Goal: Task Accomplishment & Management: Complete application form

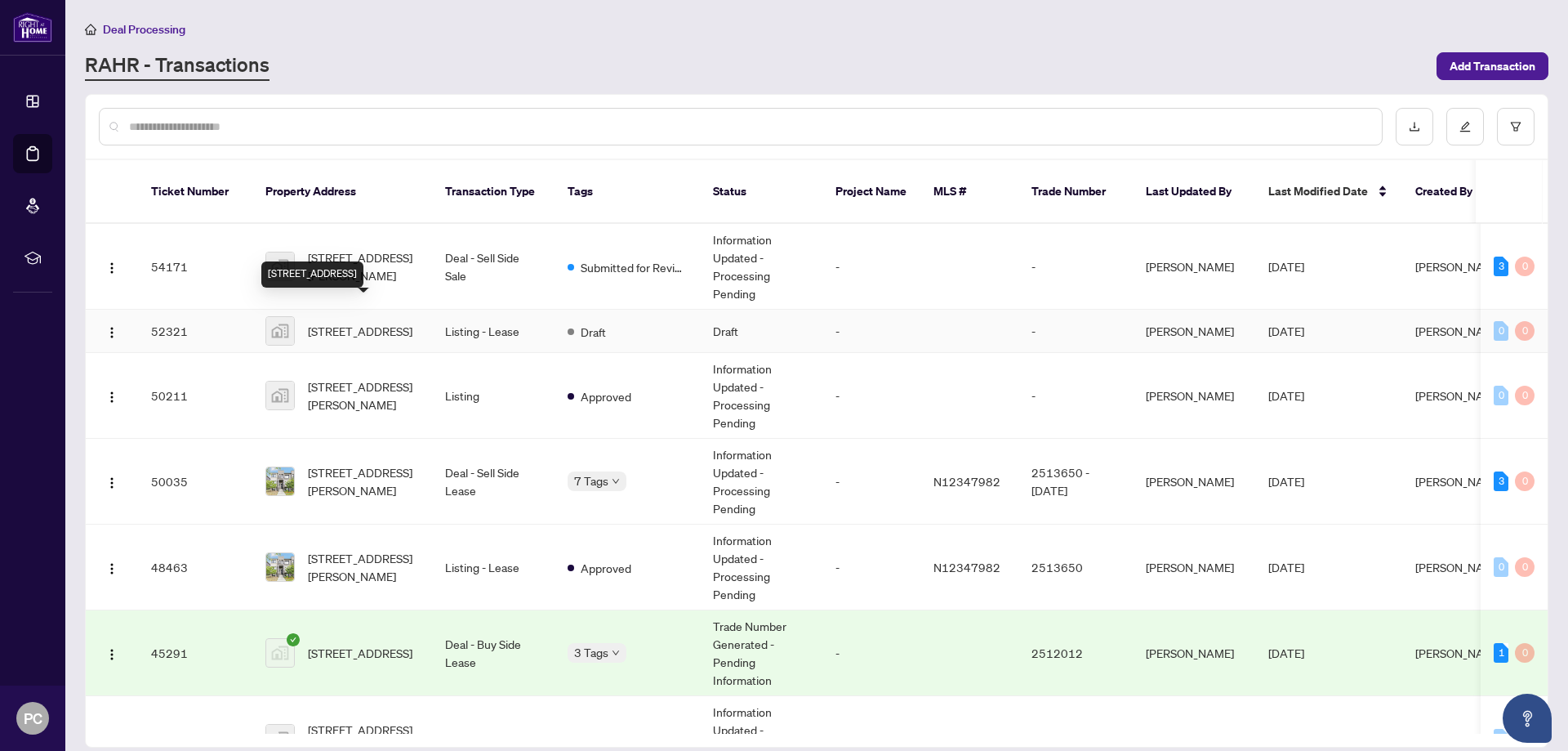
click at [351, 262] on div "[STREET_ADDRESS]" at bounding box center [312, 275] width 102 height 26
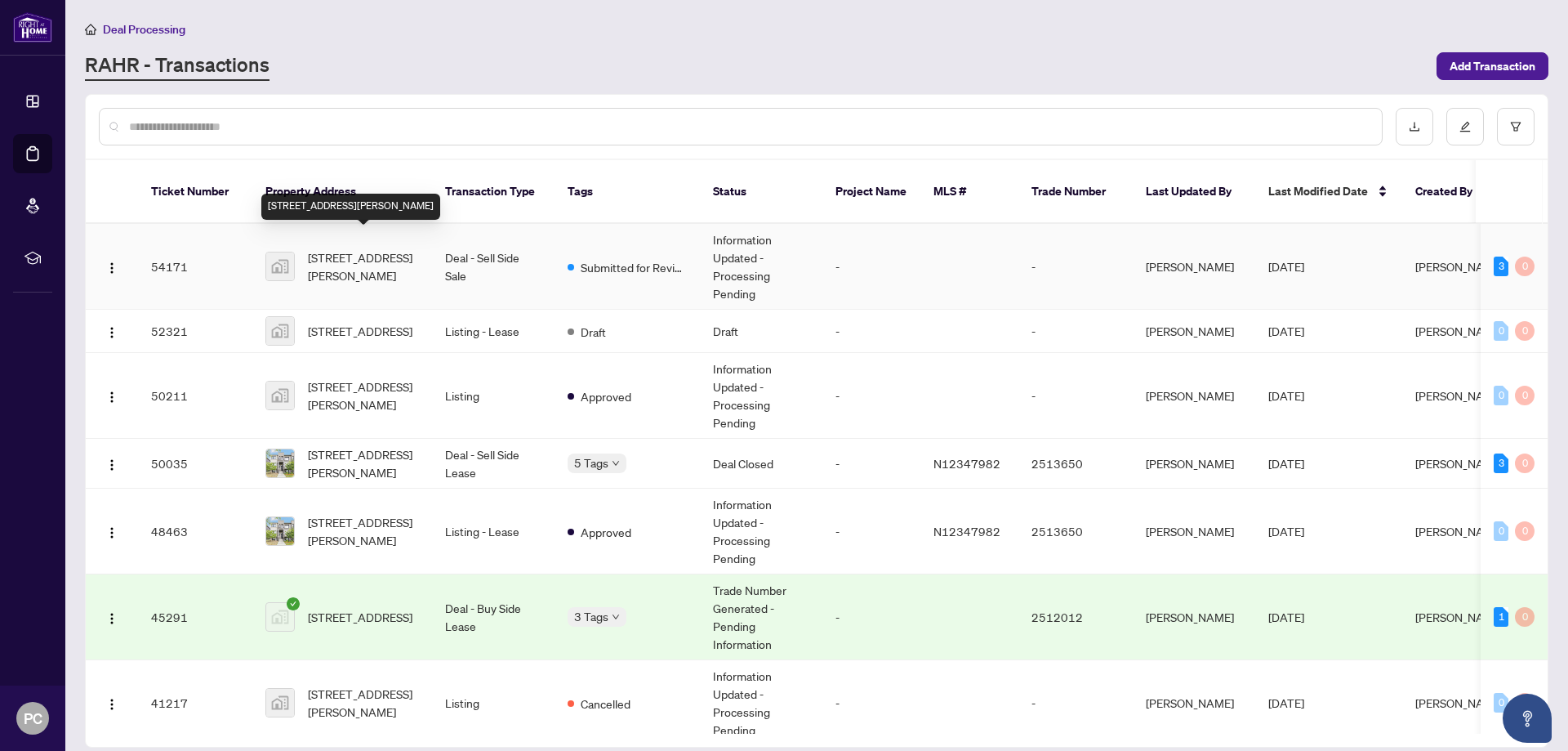
click at [374, 249] on span "[STREET_ADDRESS][PERSON_NAME]" at bounding box center [364, 267] width 111 height 36
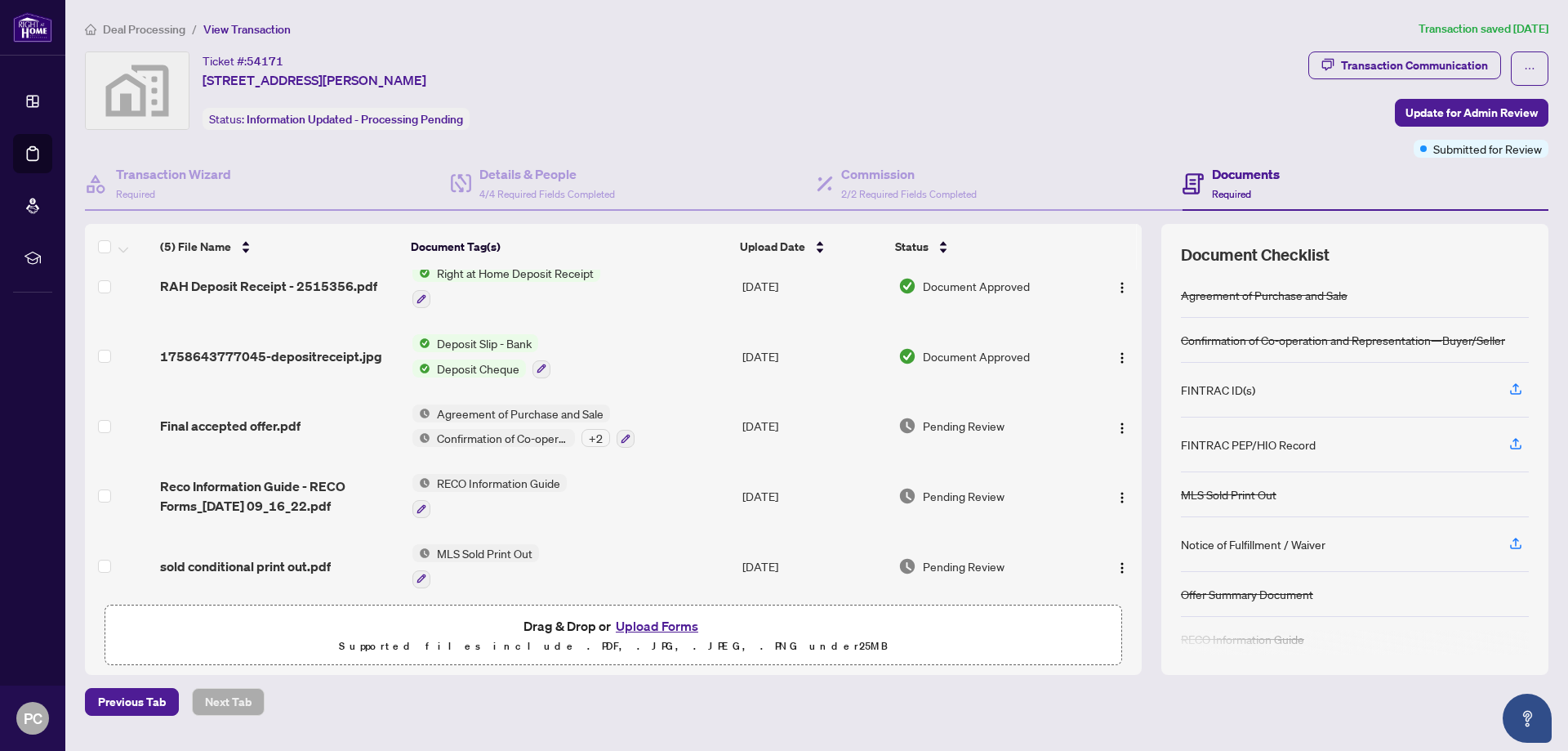
scroll to position [24, 0]
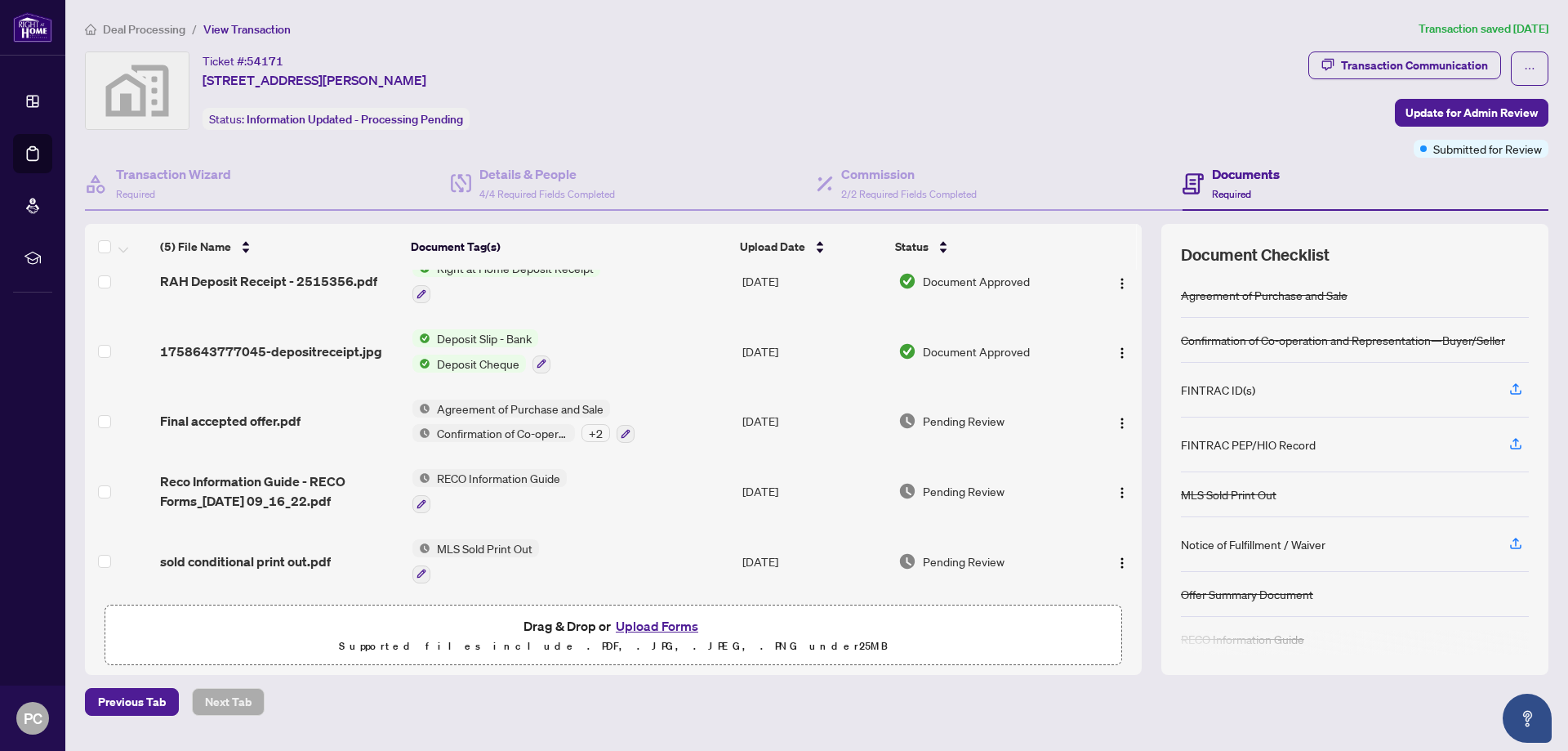
click at [643, 626] on button "Upload Forms" at bounding box center [656, 625] width 92 height 21
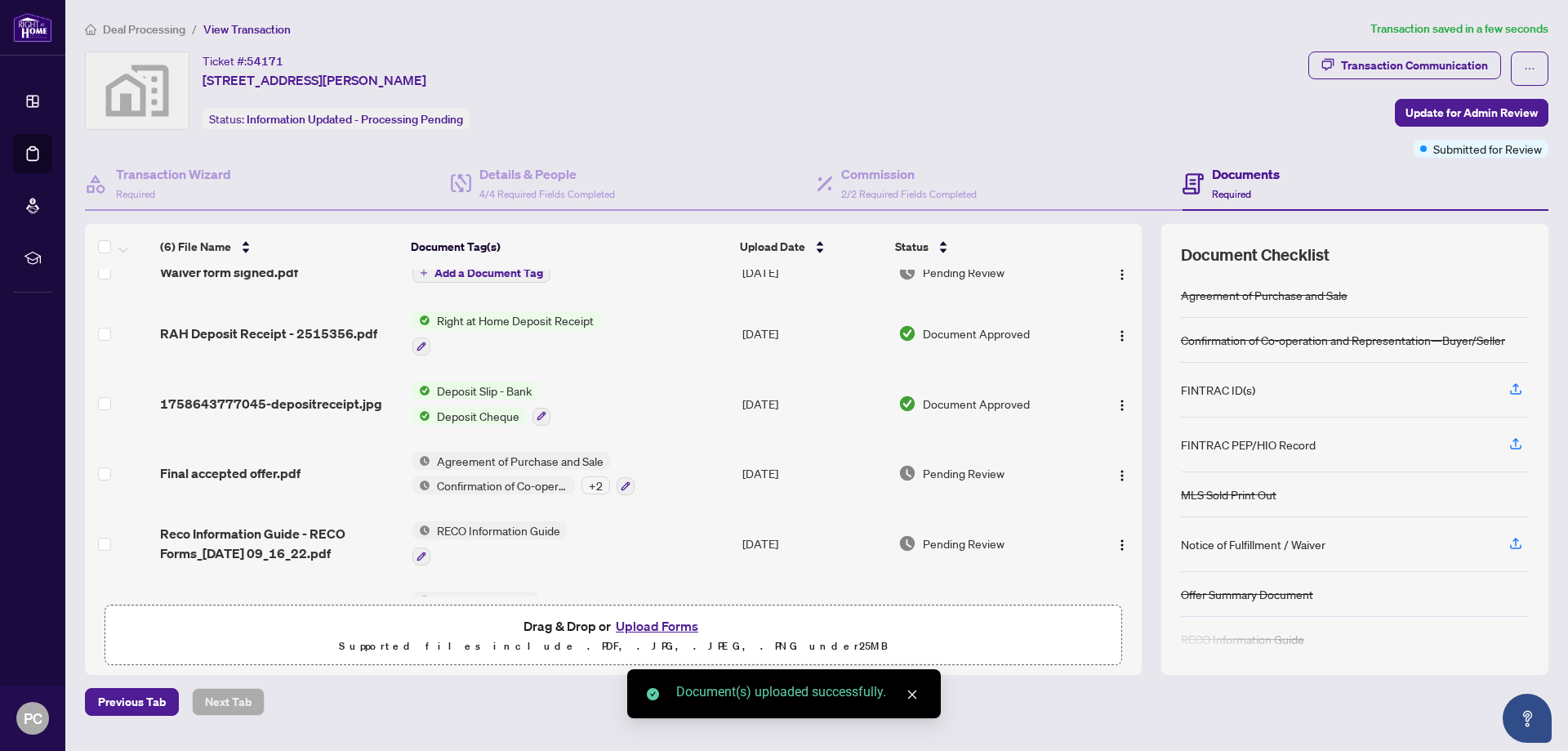
click at [675, 622] on button "Upload Forms" at bounding box center [656, 625] width 92 height 21
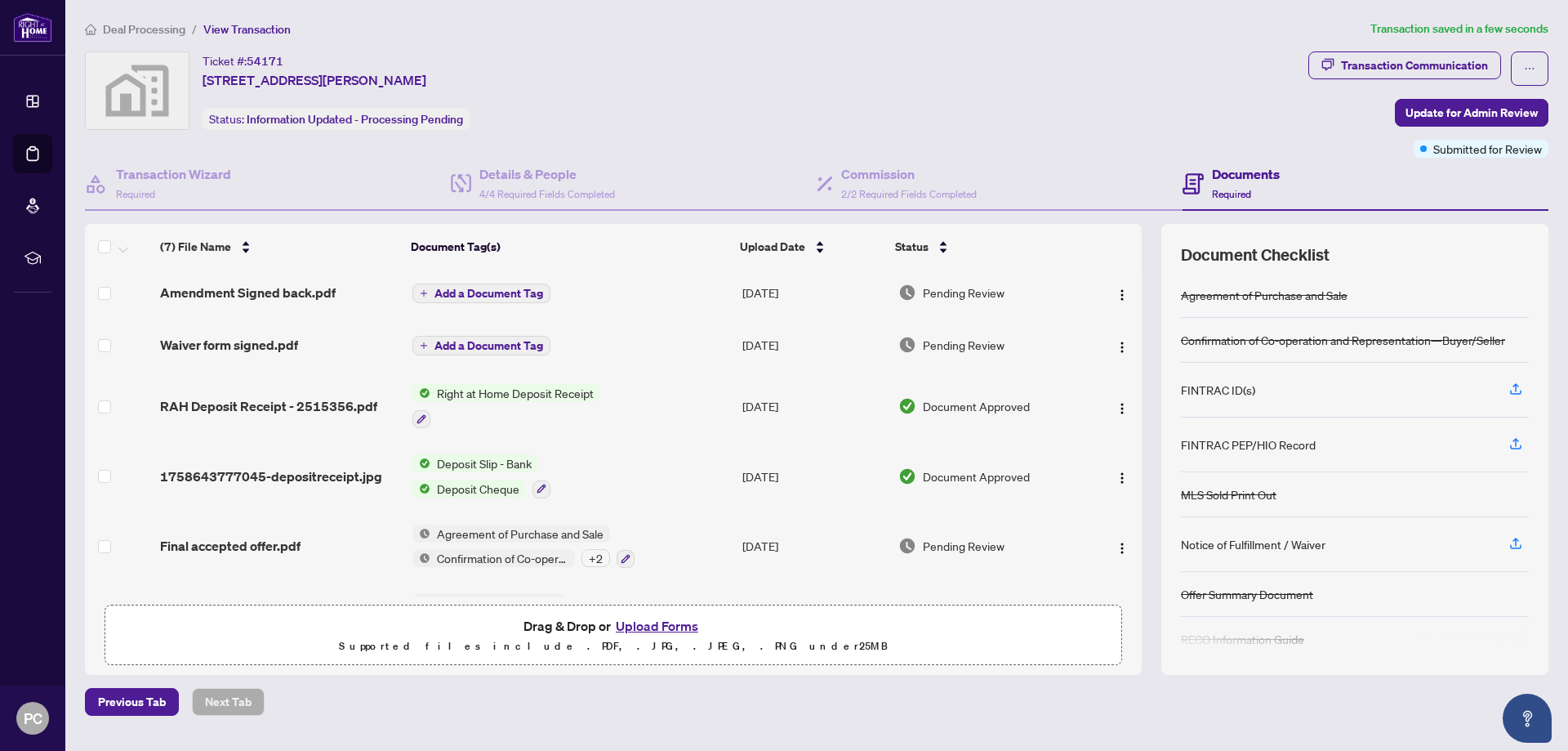
scroll to position [0, 0]
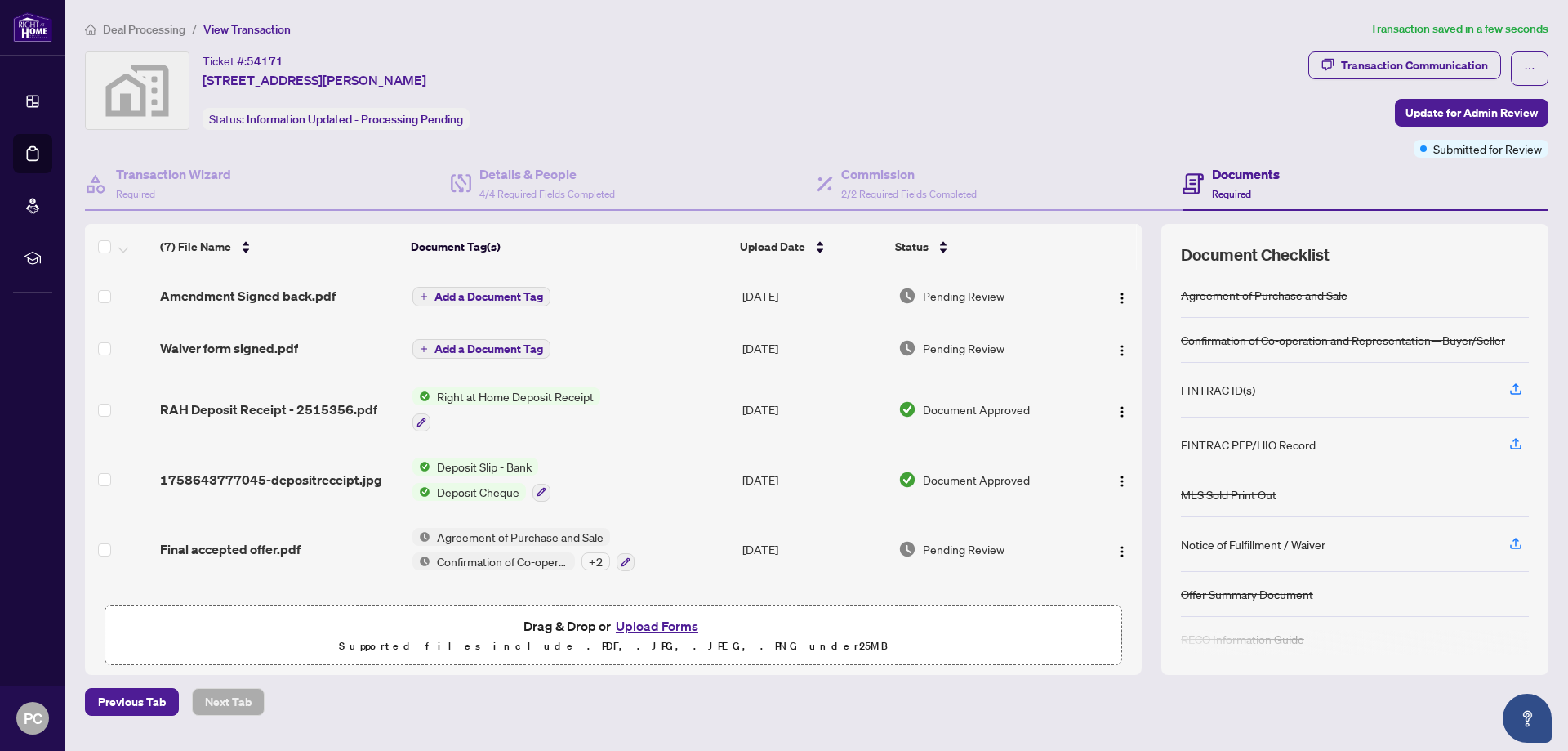
click at [460, 296] on span "Add a Document Tag" at bounding box center [488, 295] width 108 height 11
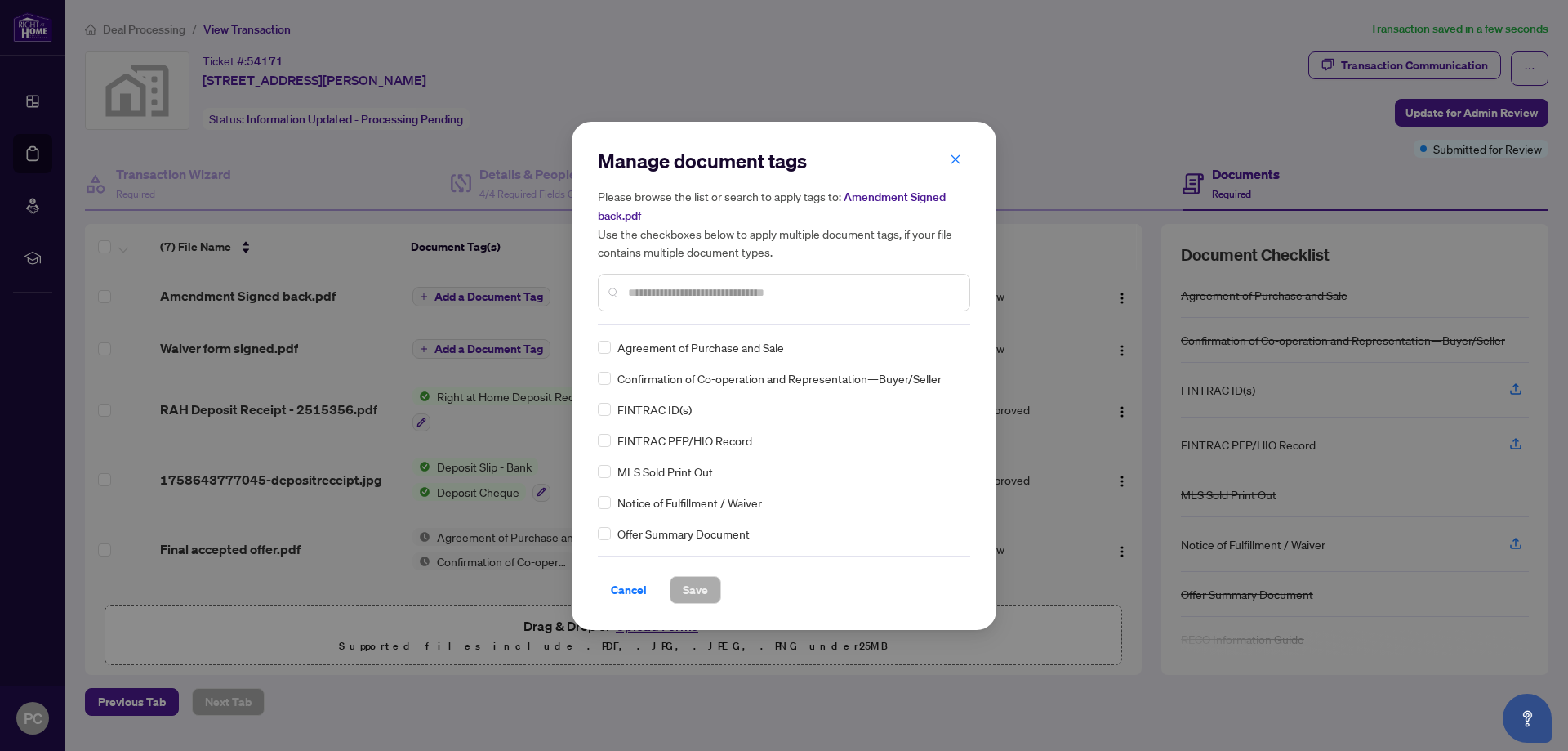
click at [674, 286] on input "text" at bounding box center [792, 292] width 328 height 18
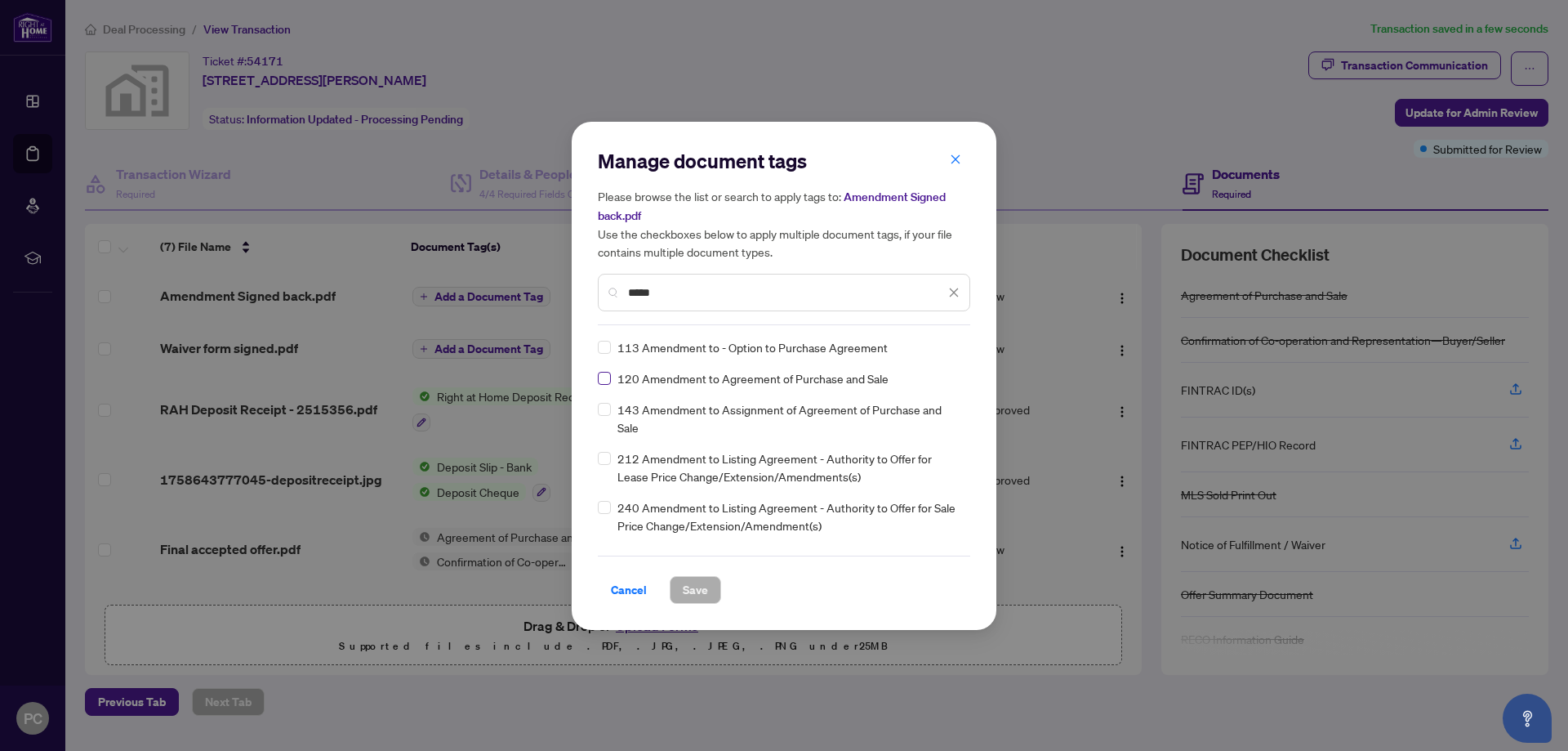
type input "*****"
click at [697, 593] on span "Save" at bounding box center [695, 590] width 25 height 26
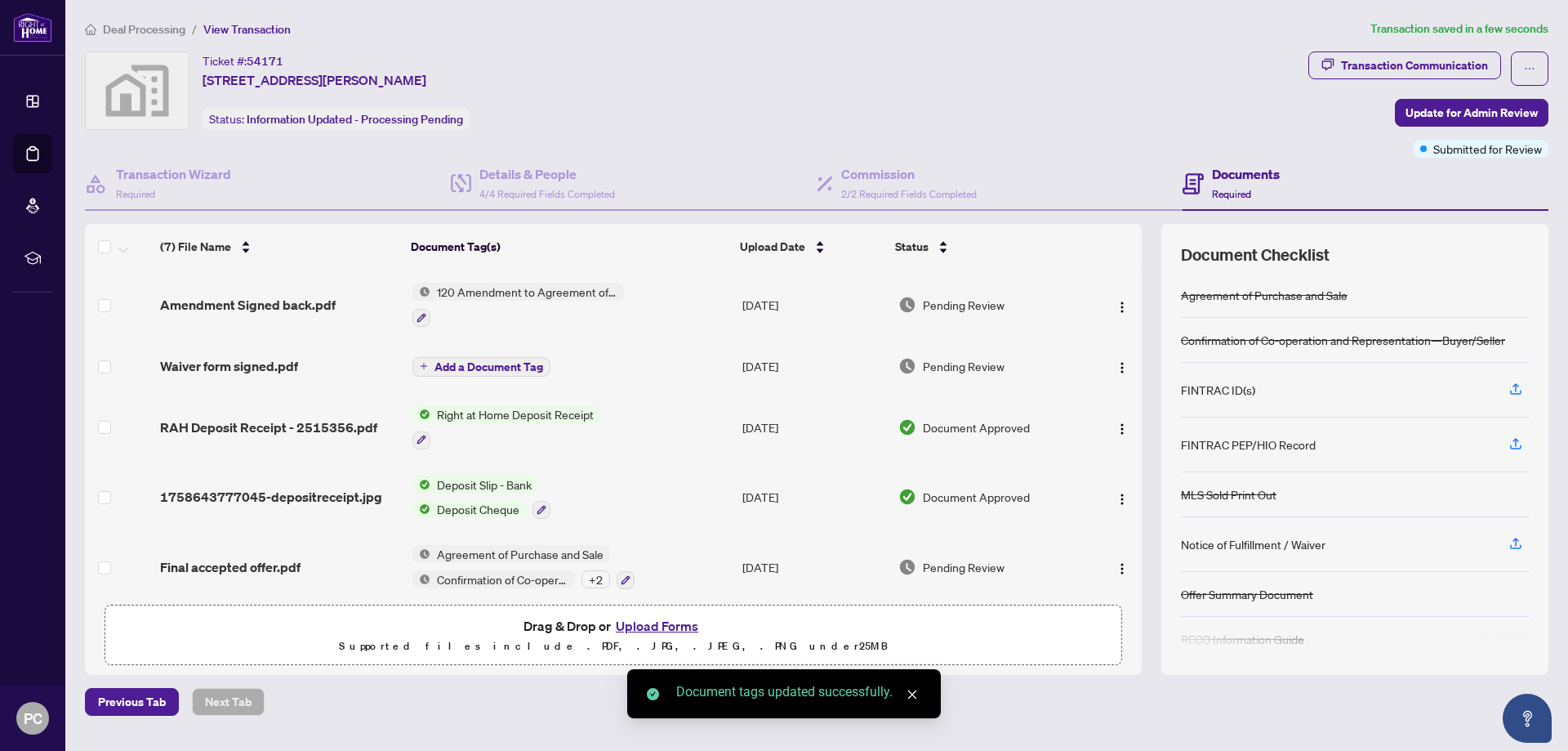
click at [499, 368] on span "Add a Document Tag" at bounding box center [488, 366] width 108 height 11
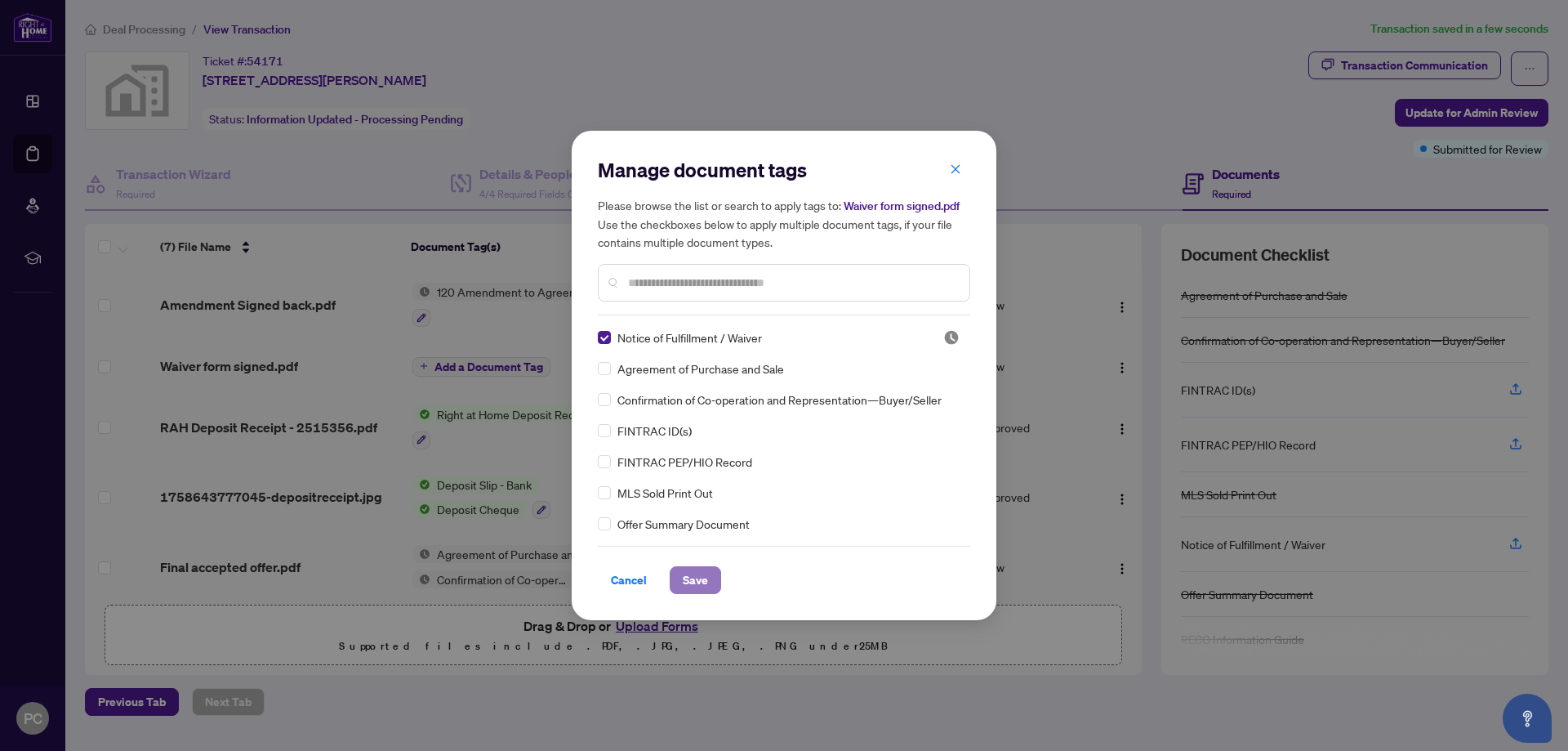
click at [685, 589] on span "Save" at bounding box center [695, 580] width 25 height 26
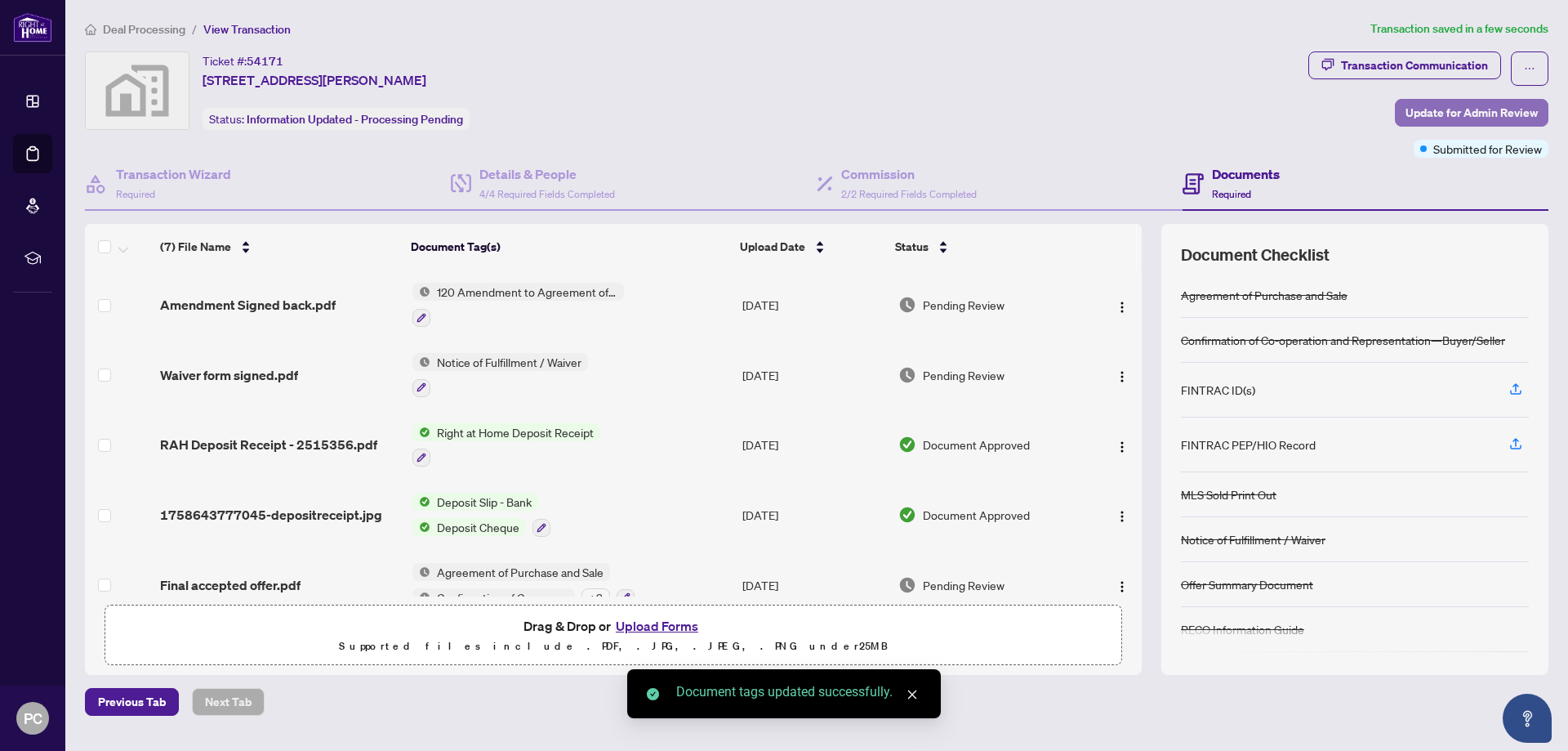
click at [1438, 118] on span "Update for Admin Review" at bounding box center [1471, 112] width 132 height 26
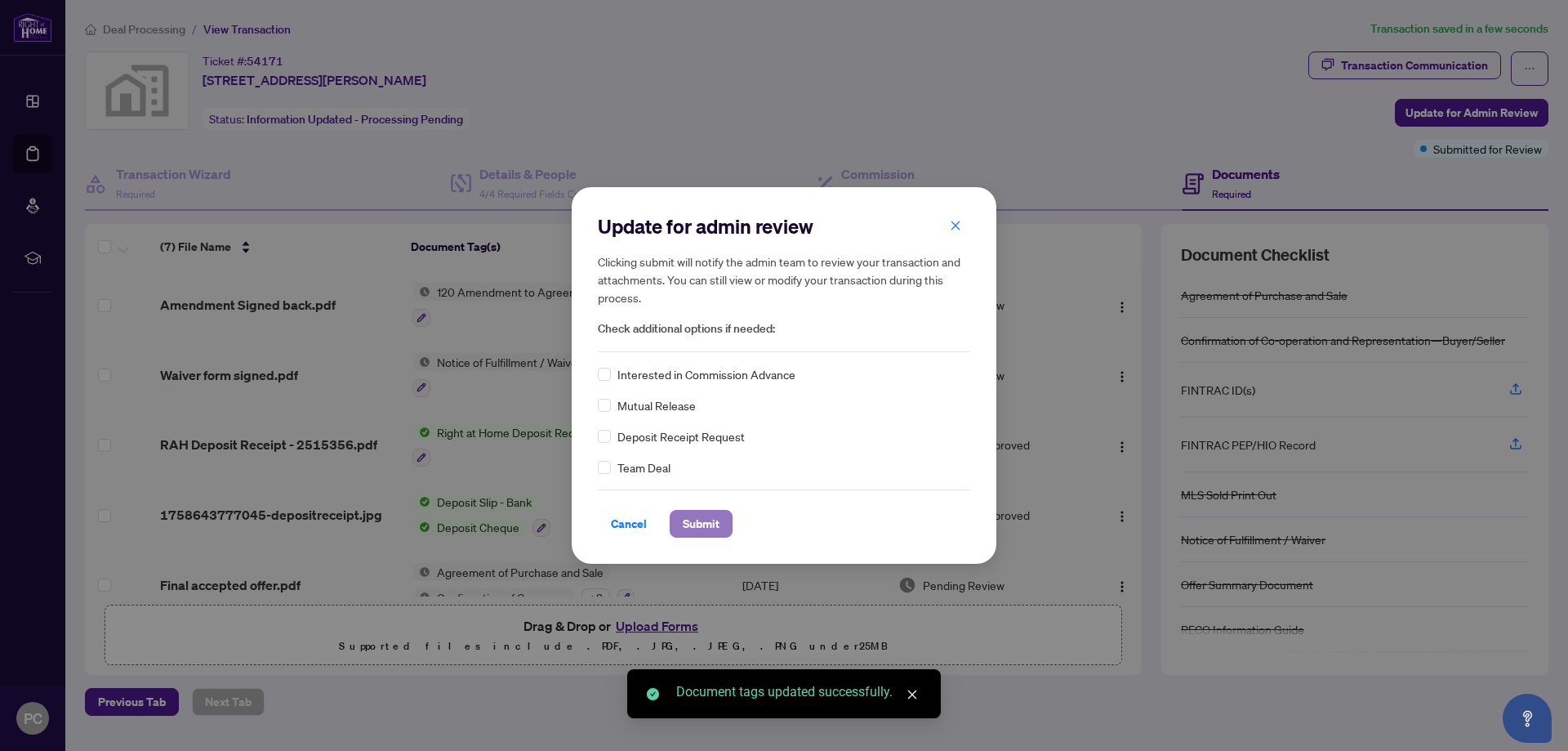
click at [705, 514] on span "Submit" at bounding box center [701, 523] width 37 height 26
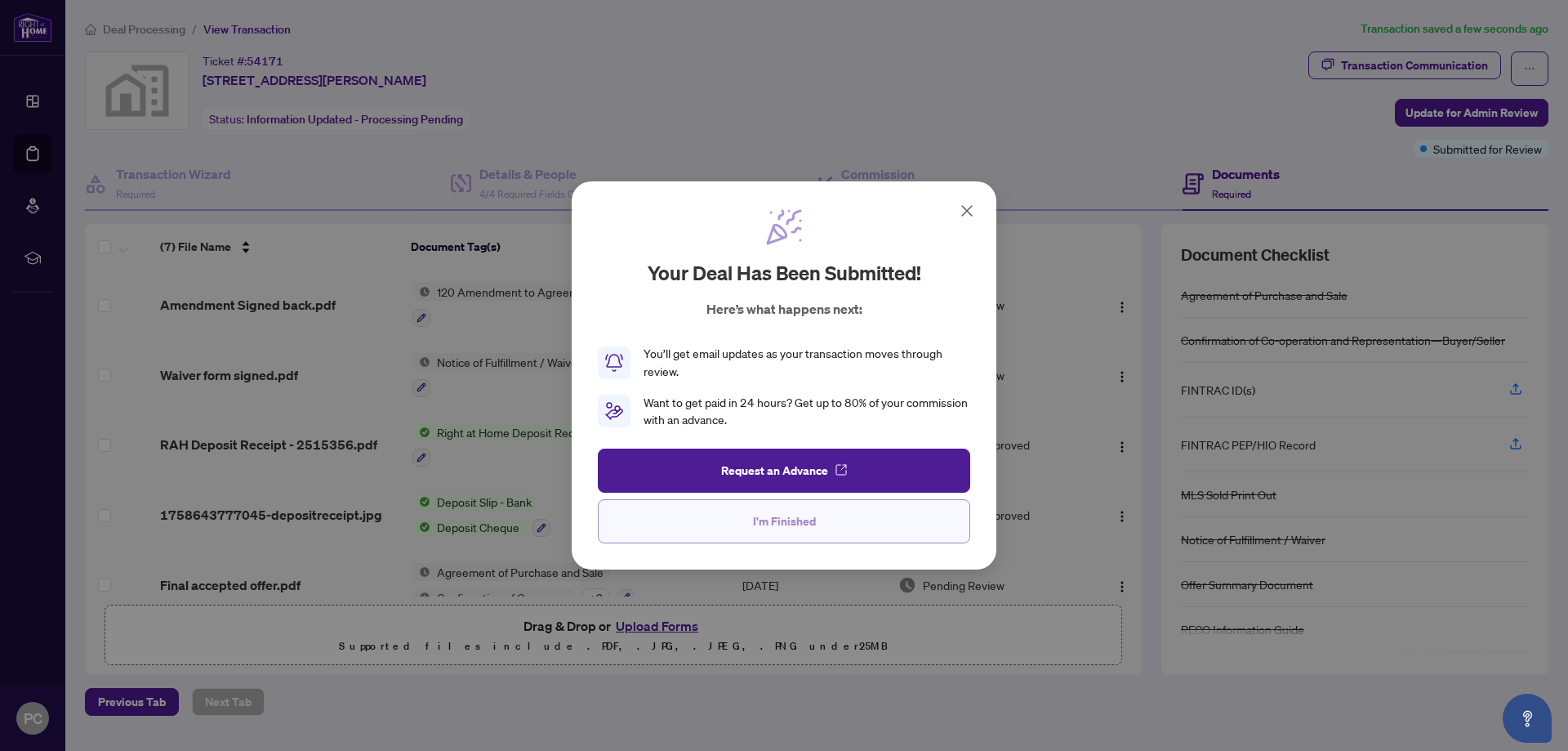
click at [790, 523] on span "I'm Finished" at bounding box center [784, 521] width 63 height 26
